Goal: Information Seeking & Learning: Find specific fact

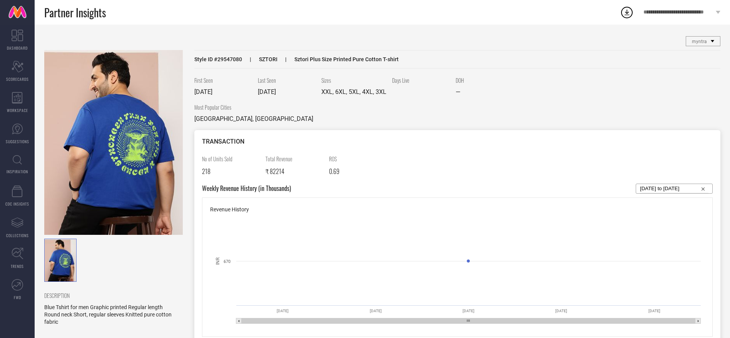
click at [22, 163] on link "INSPIRATION" at bounding box center [17, 164] width 35 height 31
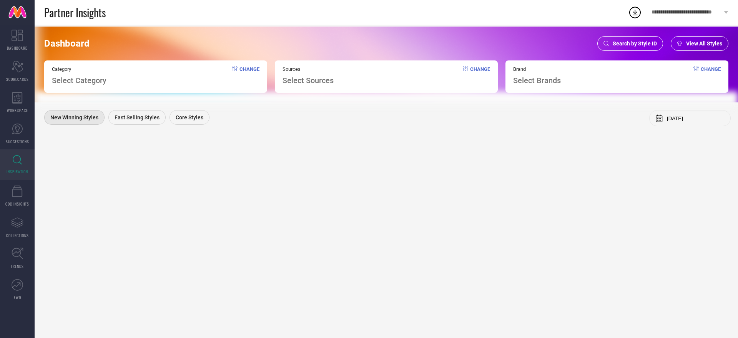
click at [630, 47] on div "Search by Style ID" at bounding box center [631, 43] width 66 height 15
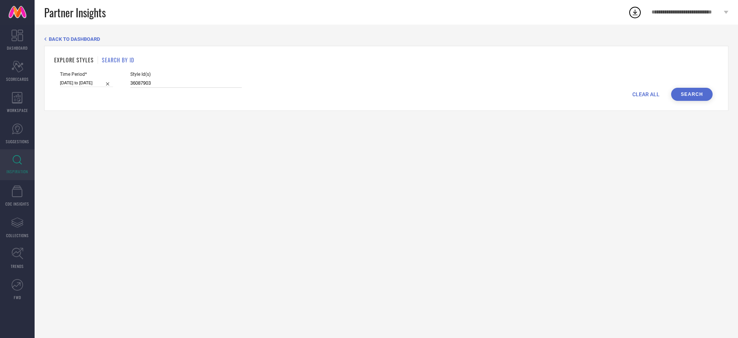
click at [228, 82] on input "36087903" at bounding box center [186, 83] width 112 height 9
paste input "3200389 33203716 33200393 33203712 33200388 33200392 33200387 33200390 33203715…"
type input "33200389 33203716 33200393 33203712 33200388 33200392 33200387 33200390 3320371…"
select select "1"
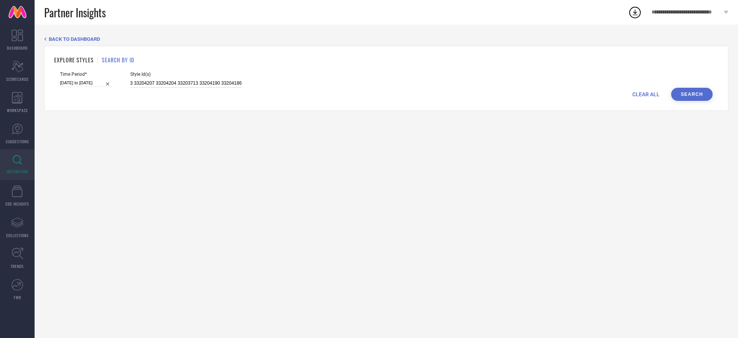
select select "2025"
select select "2"
select select "2025"
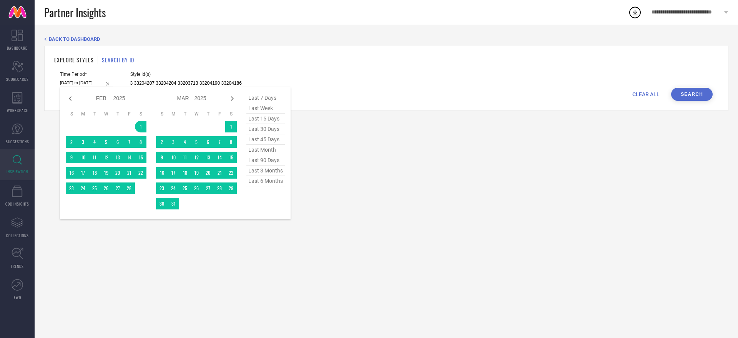
click at [98, 84] on input "01-02-2025 to 31-07-2025" at bounding box center [86, 83] width 53 height 8
type input "33200389 33203716 33200393 33203712 33200388 33200392 33200387 33200390 3320371…"
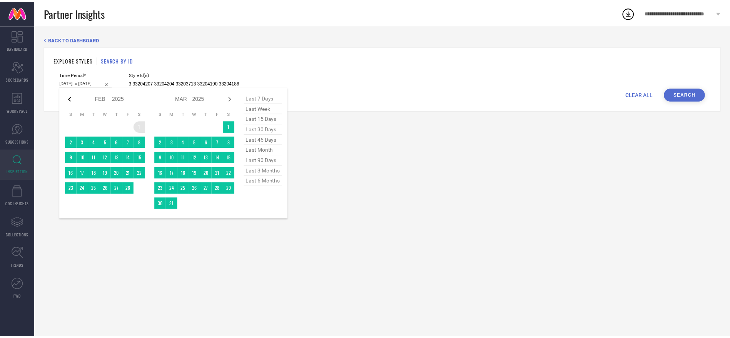
scroll to position [0, 0]
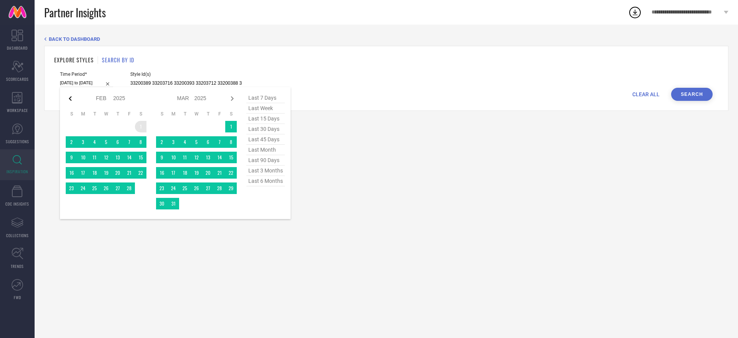
click at [70, 98] on icon at bounding box center [70, 98] width 9 height 9
select select "2025"
select select "1"
select select "2025"
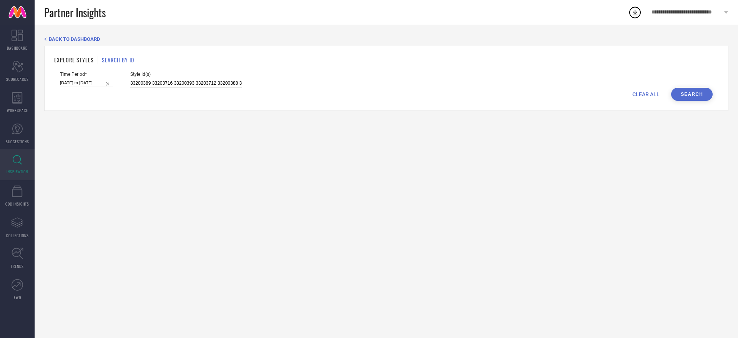
click at [690, 95] on button "Search" at bounding box center [692, 94] width 42 height 13
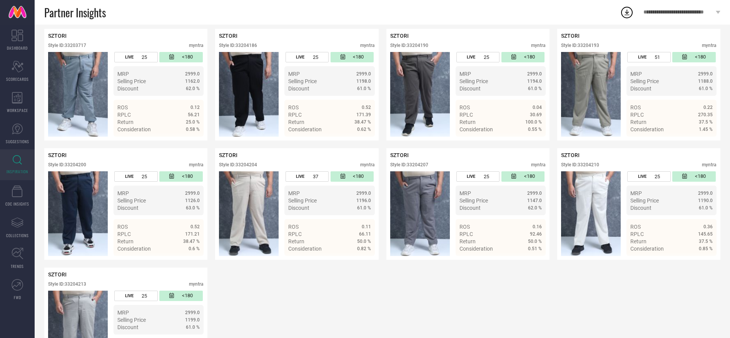
scroll to position [571, 0]
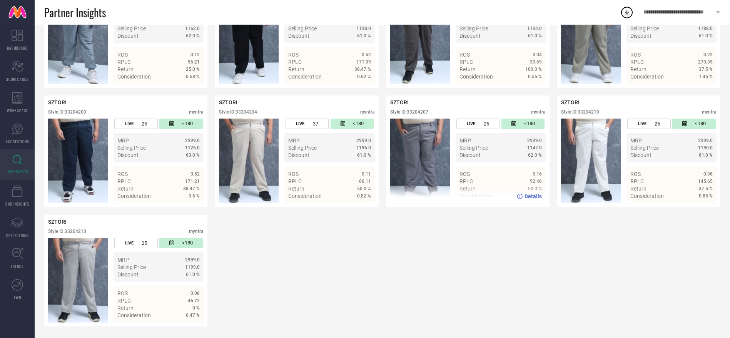
click at [415, 107] on div "SZTORI Style ID: 33204207 myntra" at bounding box center [467, 108] width 155 height 19
click at [415, 113] on div "Style ID: 33204207" at bounding box center [409, 111] width 38 height 5
copy div "33204207"
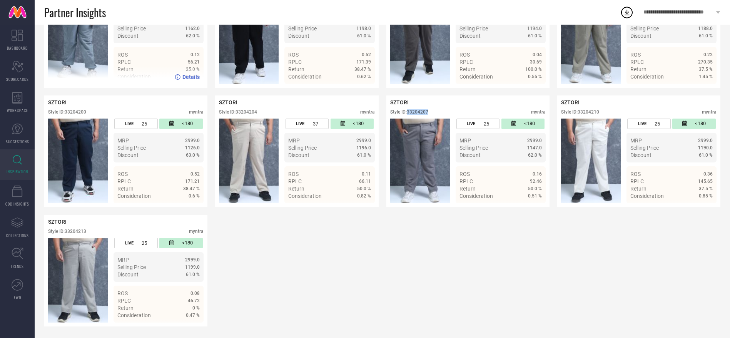
click at [85, 50] on img at bounding box center [78, 41] width 60 height 85
click at [196, 76] on span "Details" at bounding box center [190, 77] width 17 height 6
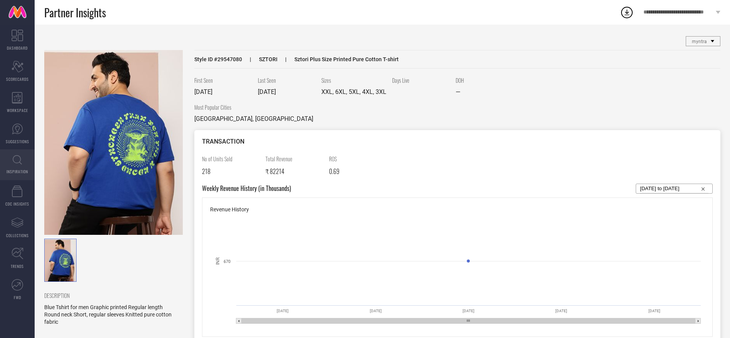
click at [26, 164] on link "INSPIRATION" at bounding box center [17, 164] width 35 height 31
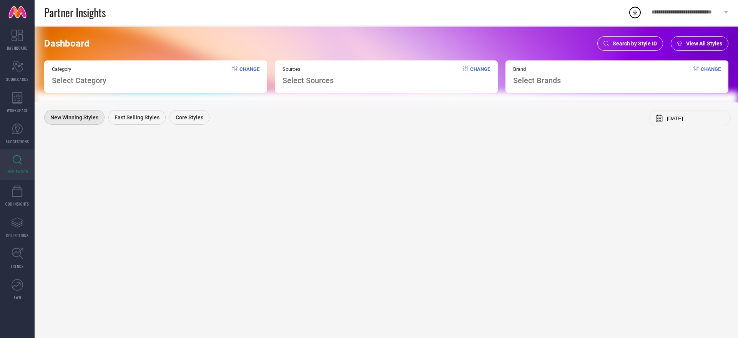
click at [623, 40] on span "Search by Style ID" at bounding box center [635, 43] width 44 height 6
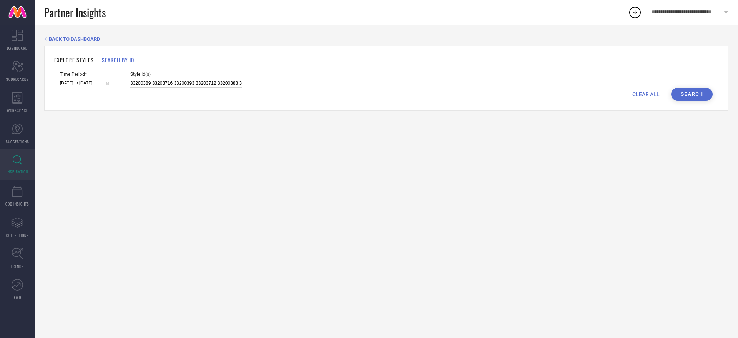
click at [169, 82] on input "33200389 33203716 33200393 33203712 33200388 33200392 33200387 33200390 3320371…" at bounding box center [186, 83] width 112 height 9
paste input
type input "33200389"
drag, startPoint x: 98, startPoint y: 76, endPoint x: 99, endPoint y: 84, distance: 8.2
click at [99, 84] on div "Time Period* 01-02-2025 to 31-07-2025" at bounding box center [86, 80] width 53 height 16
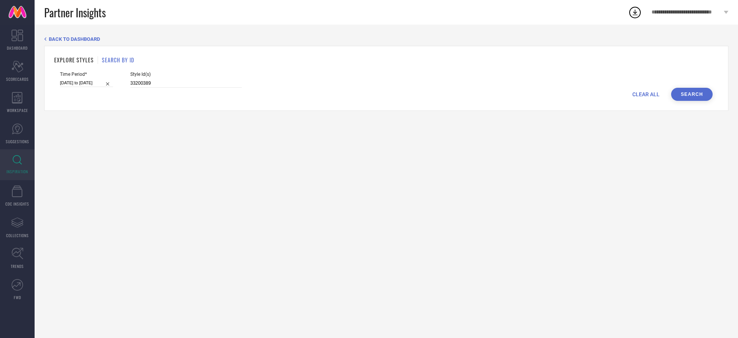
select select "1"
select select "2025"
select select "2"
select select "2025"
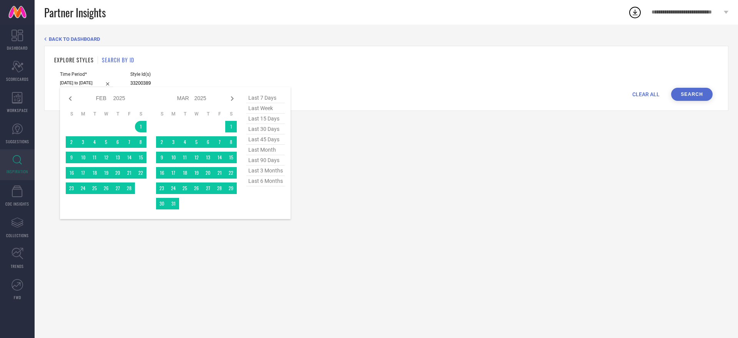
click at [99, 84] on input "01-02-2025 to 31-07-2025" at bounding box center [86, 83] width 53 height 8
click at [270, 181] on span "last 6 months" at bounding box center [266, 181] width 38 height 10
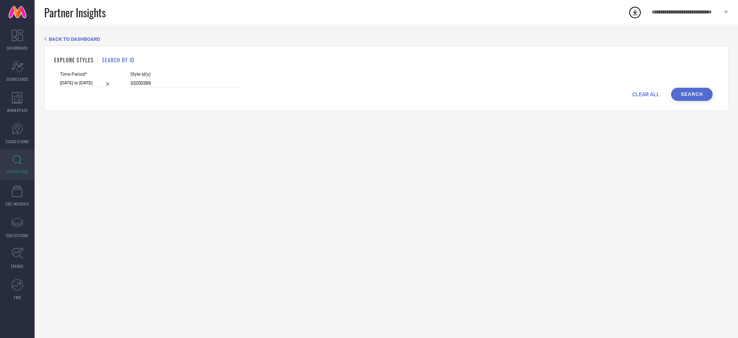
click at [685, 93] on button "Search" at bounding box center [692, 94] width 42 height 13
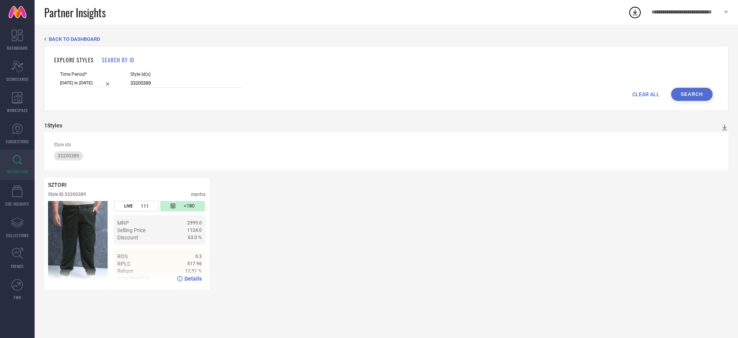
click at [196, 277] on span "Details" at bounding box center [193, 278] width 17 height 6
